Goal: Task Accomplishment & Management: Manage account settings

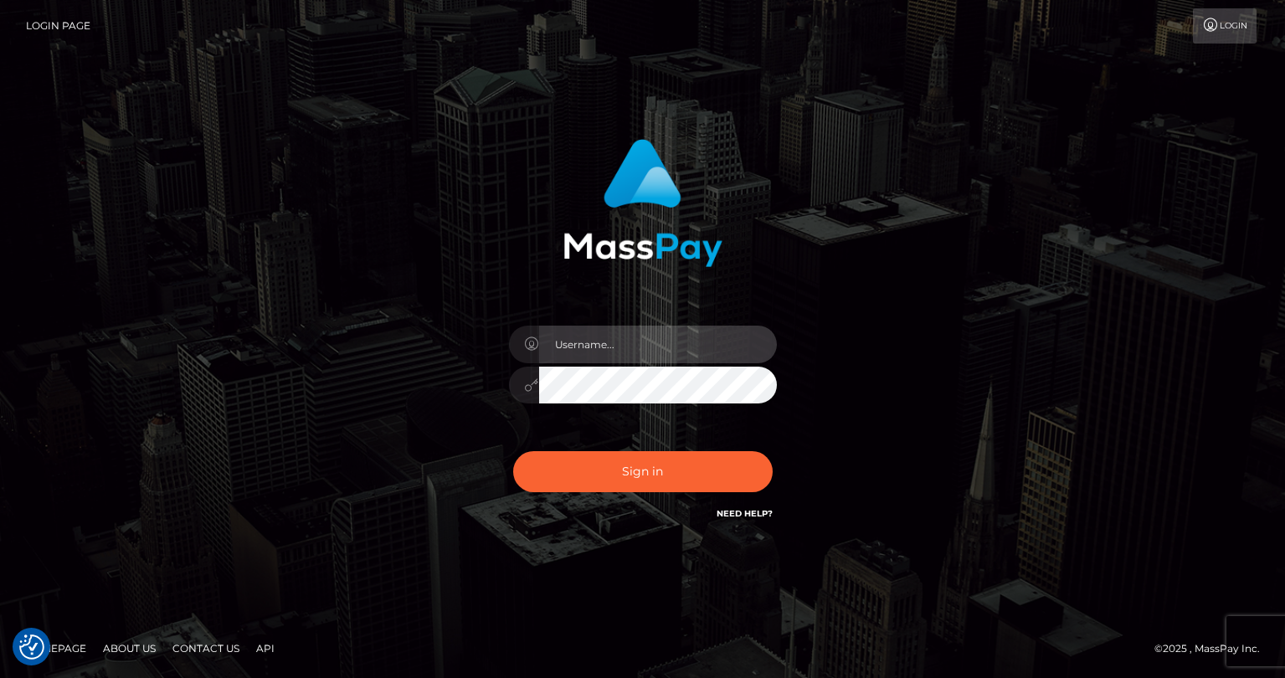
click at [626, 348] on input "text" at bounding box center [658, 345] width 238 height 38
type input "tatyanafansly1"
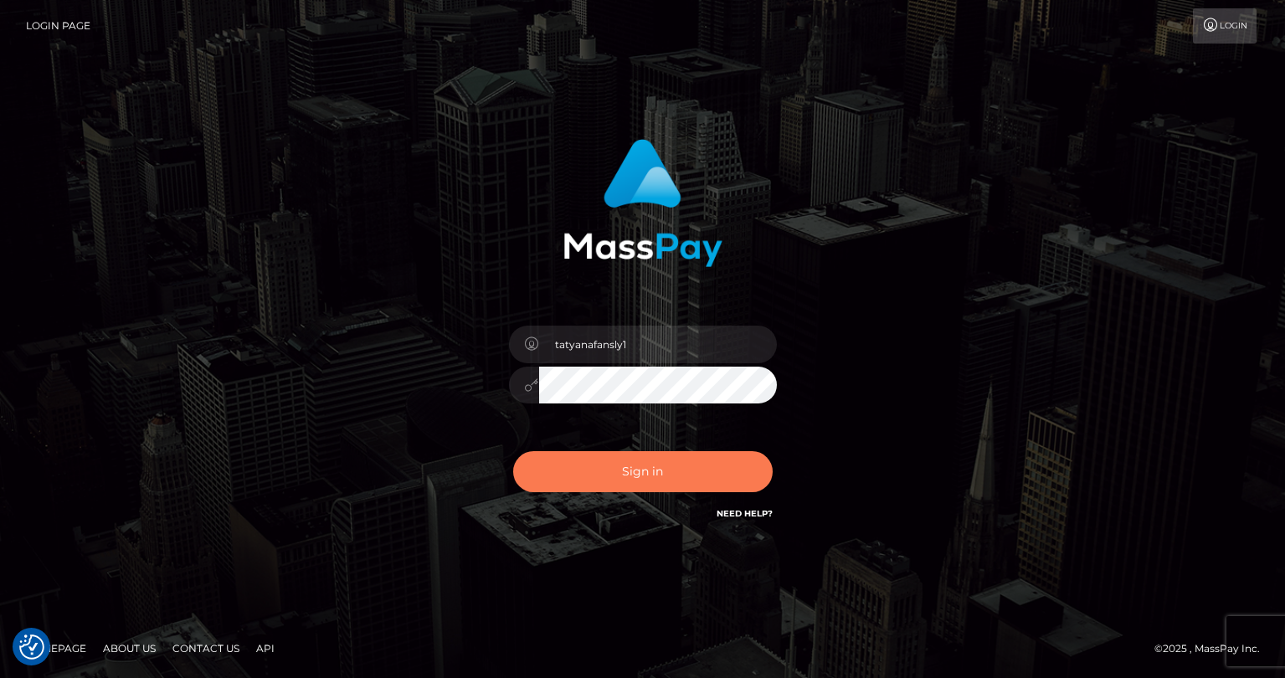
click at [670, 485] on button "Sign in" at bounding box center [642, 471] width 259 height 41
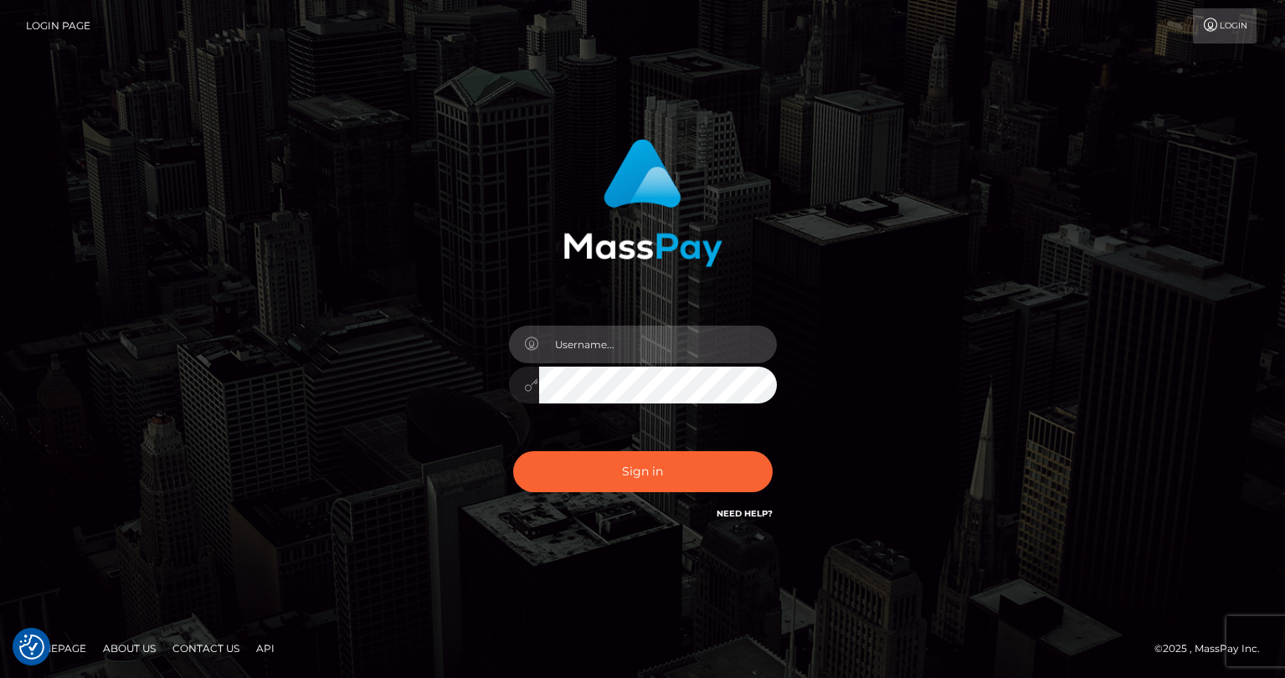
click at [688, 343] on input "text" at bounding box center [658, 345] width 238 height 38
type input "tatyanafansly1"
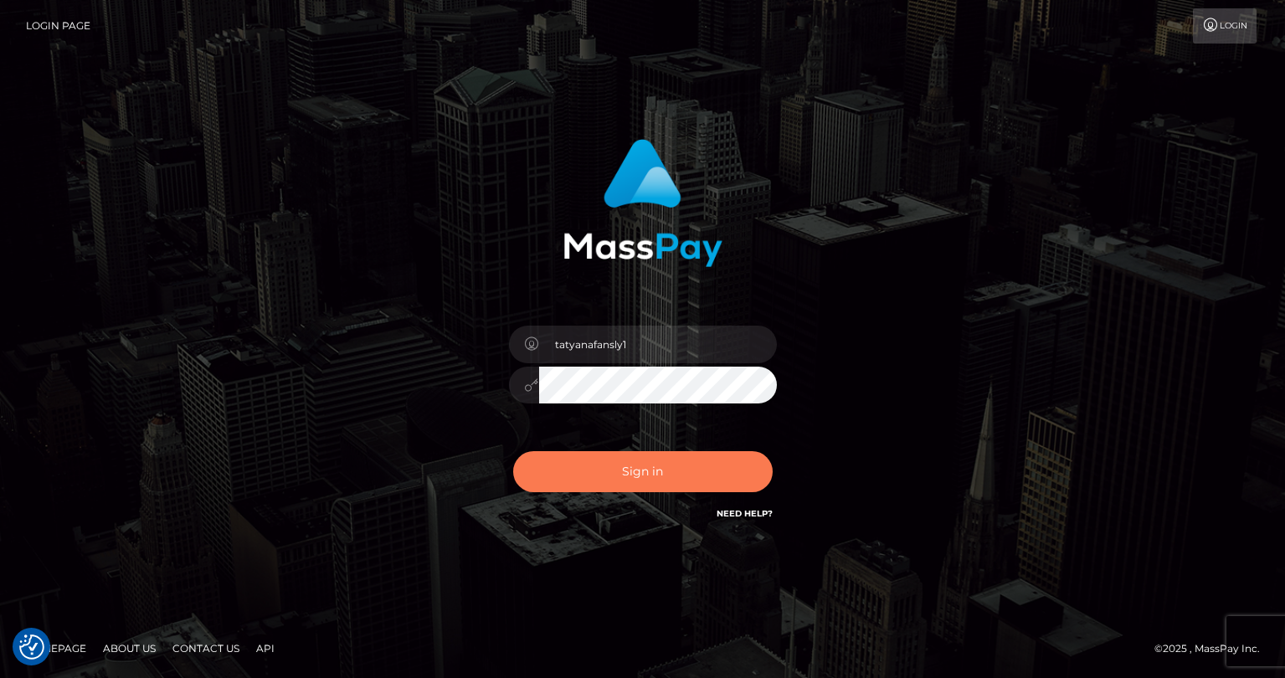
click at [668, 475] on button "Sign in" at bounding box center [642, 471] width 259 height 41
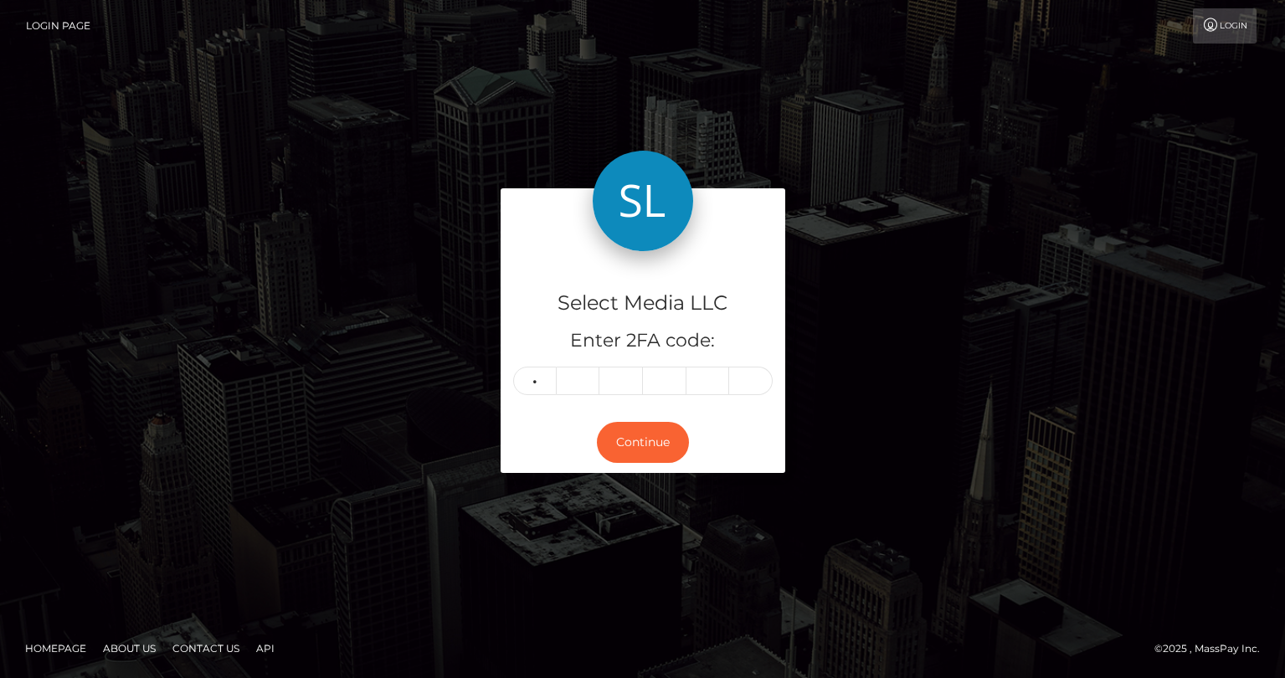
type input "6"
type input "5"
type input "6"
type input "7"
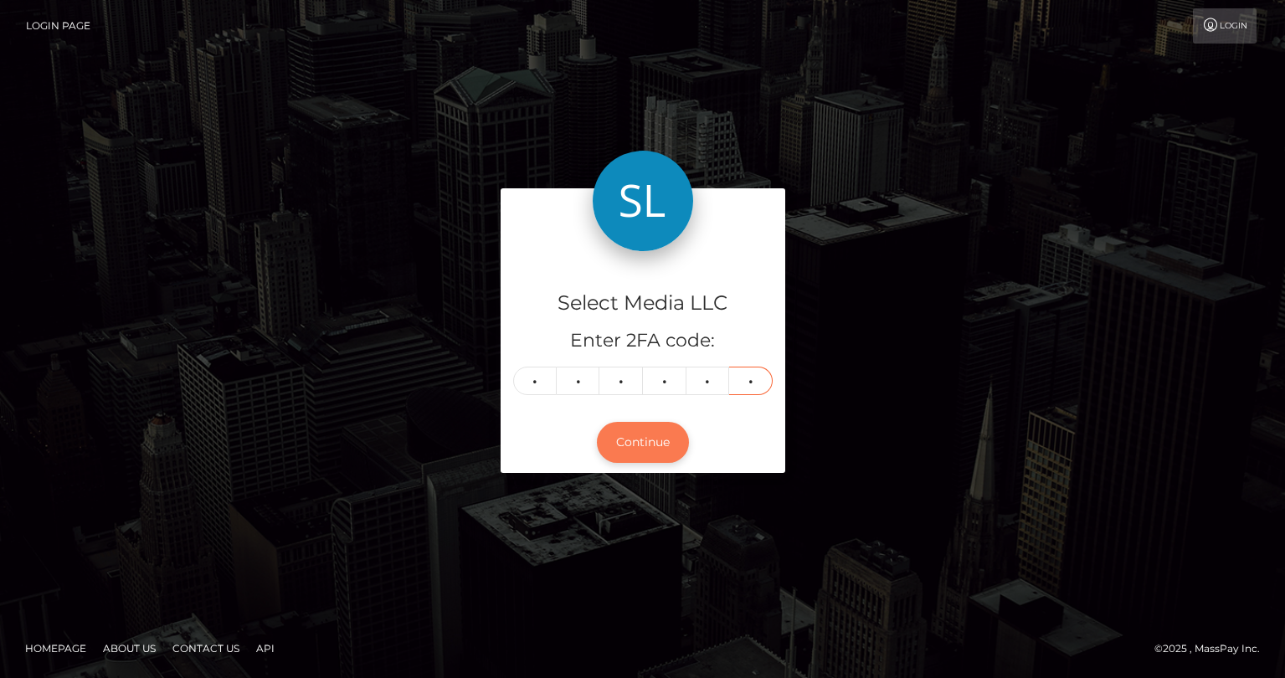
type input "4"
click at [618, 449] on button "Continue" at bounding box center [643, 442] width 92 height 41
